Goal: Transaction & Acquisition: Download file/media

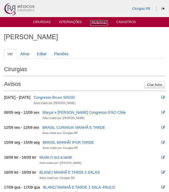
click at [96, 21] on link "Pacientes" at bounding box center [99, 22] width 18 height 5
click at [46, 22] on link "Cirurgias" at bounding box center [42, 22] width 18 height 5
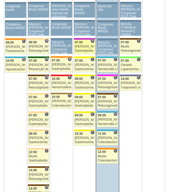
scroll to position [289, 0]
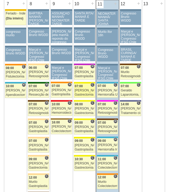
click at [85, 92] on div "[PERSON_NAME]" at bounding box center [84, 90] width 19 height 3
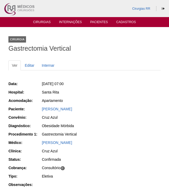
click at [61, 111] on div "[PERSON_NAME]" at bounding box center [101, 108] width 119 height 5
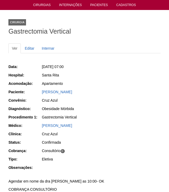
scroll to position [26, 0]
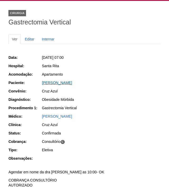
click at [66, 84] on link "Etiene da Silva Jacinto" at bounding box center [57, 83] width 30 height 4
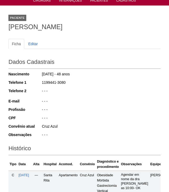
scroll to position [105, 0]
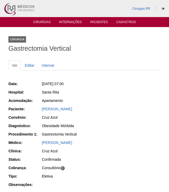
scroll to position [26, 0]
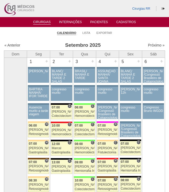
scroll to position [289, 0]
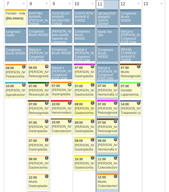
click at [81, 109] on div "Ana Paula" at bounding box center [84, 108] width 19 height 3
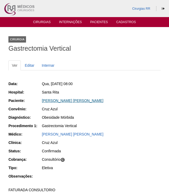
click at [64, 101] on link "Karen Helena da Costa" at bounding box center [72, 101] width 61 height 4
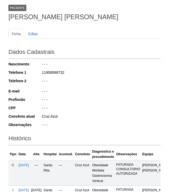
scroll to position [79, 0]
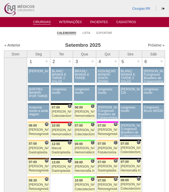
scroll to position [289, 0]
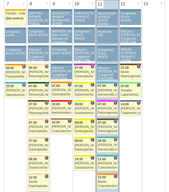
click at [85, 127] on div "[PERSON_NAME]" at bounding box center [84, 126] width 19 height 3
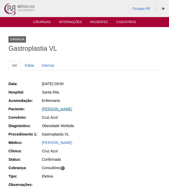
click at [71, 110] on link "[PERSON_NAME]" at bounding box center [57, 109] width 30 height 4
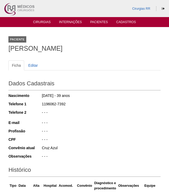
scroll to position [79, 0]
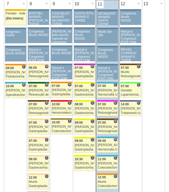
scroll to position [289, 0]
click at [83, 146] on div "[PERSON_NAME]" at bounding box center [84, 145] width 19 height 3
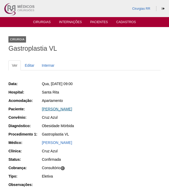
click at [69, 108] on link "[PERSON_NAME]" at bounding box center [57, 109] width 30 height 4
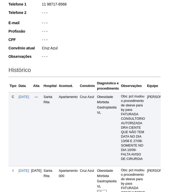
scroll to position [158, 0]
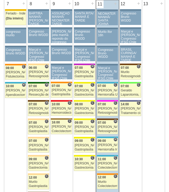
scroll to position [289, 0]
click at [87, 163] on div "[PERSON_NAME]" at bounding box center [84, 163] width 19 height 3
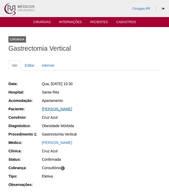
click at [65, 110] on link "Ingrid de Souza Mota" at bounding box center [57, 109] width 30 height 4
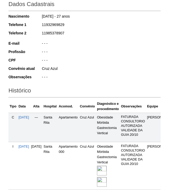
scroll to position [126, 0]
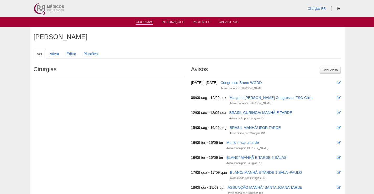
click at [149, 24] on link "Cirurgias" at bounding box center [145, 22] width 18 height 4
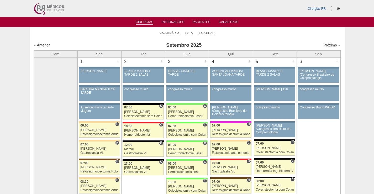
click at [205, 33] on link "Exportar" at bounding box center [207, 33] width 16 height 4
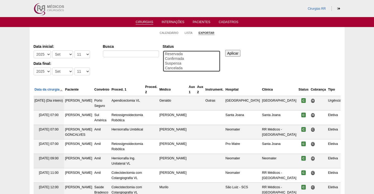
select select "conf"
click at [182, 59] on option "Confirmada" at bounding box center [192, 58] width 54 height 5
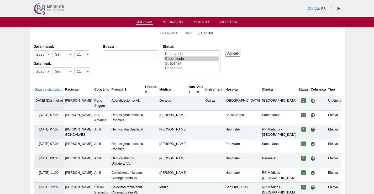
click at [236, 55] on input "Aplicar" at bounding box center [233, 53] width 16 height 7
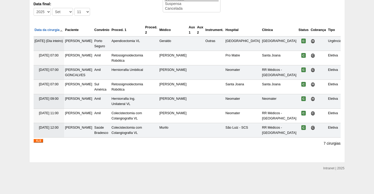
click at [40, 142] on img at bounding box center [38, 141] width 9 height 4
